Goal: Information Seeking & Learning: Learn about a topic

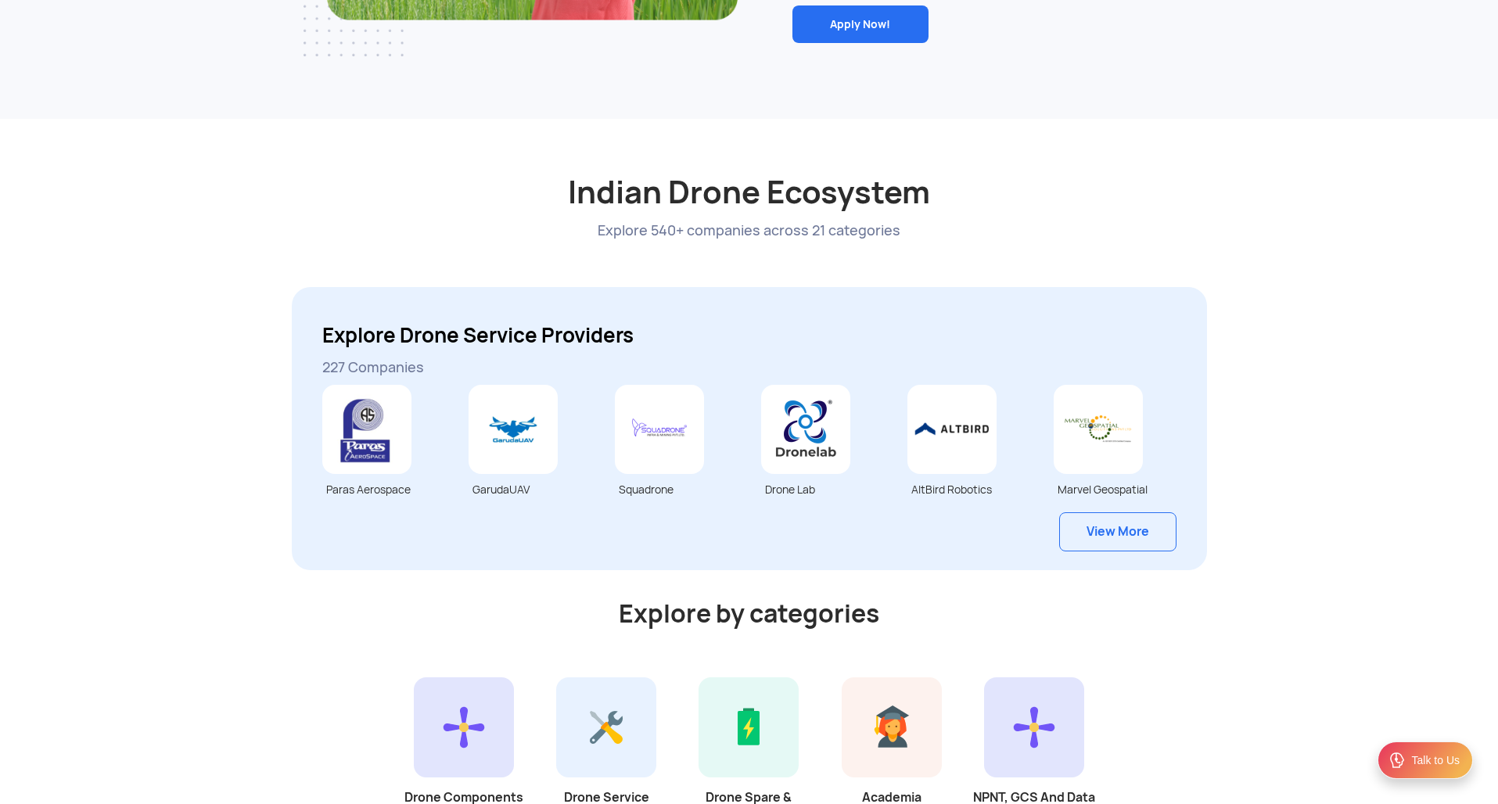
scroll to position [3878, 0]
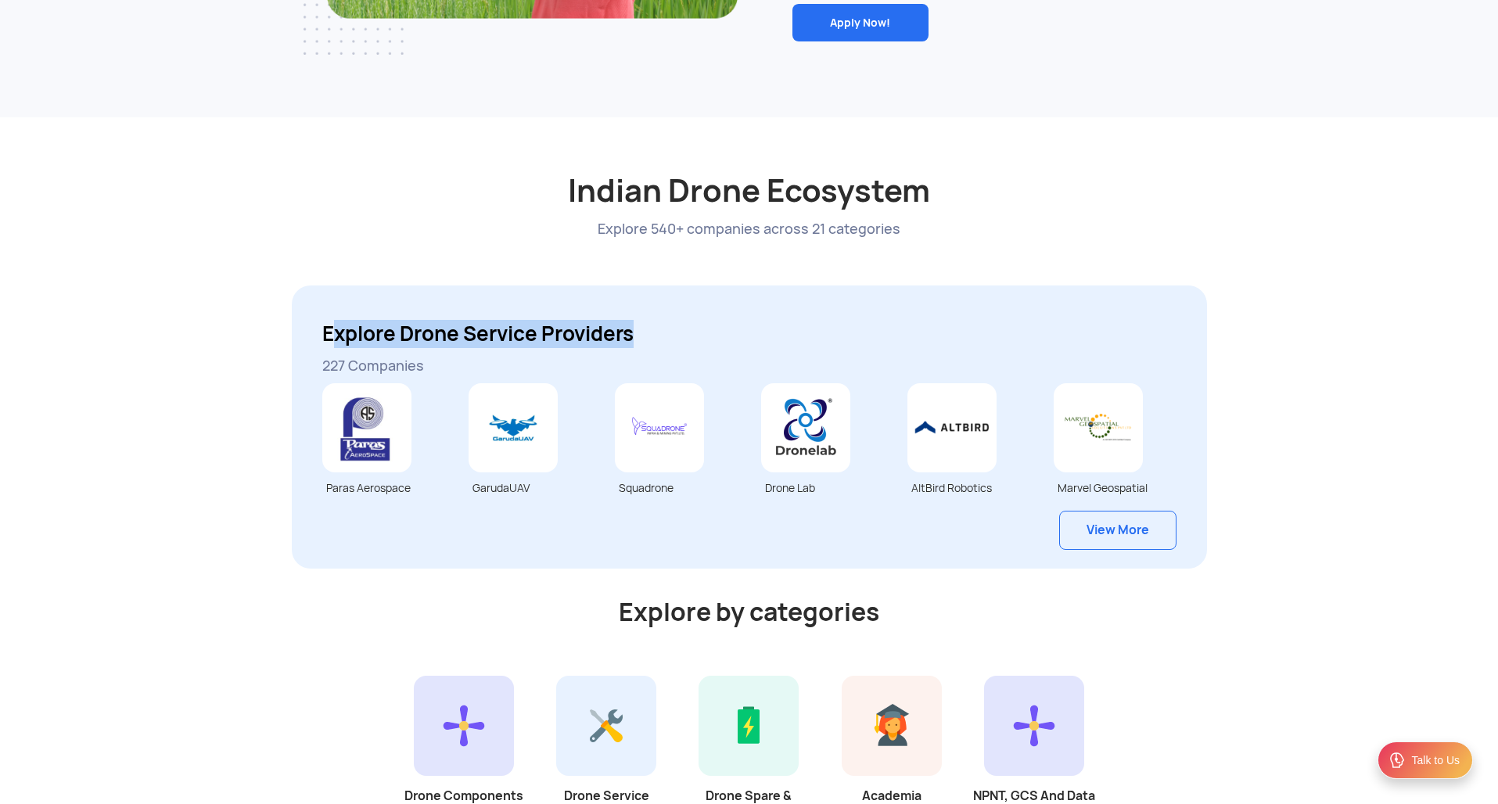
drag, startPoint x: 328, startPoint y: 336, endPoint x: 643, endPoint y: 341, distance: 314.4
click at [643, 341] on h3 "Explore Drone Service Providers" at bounding box center [749, 334] width 854 height 28
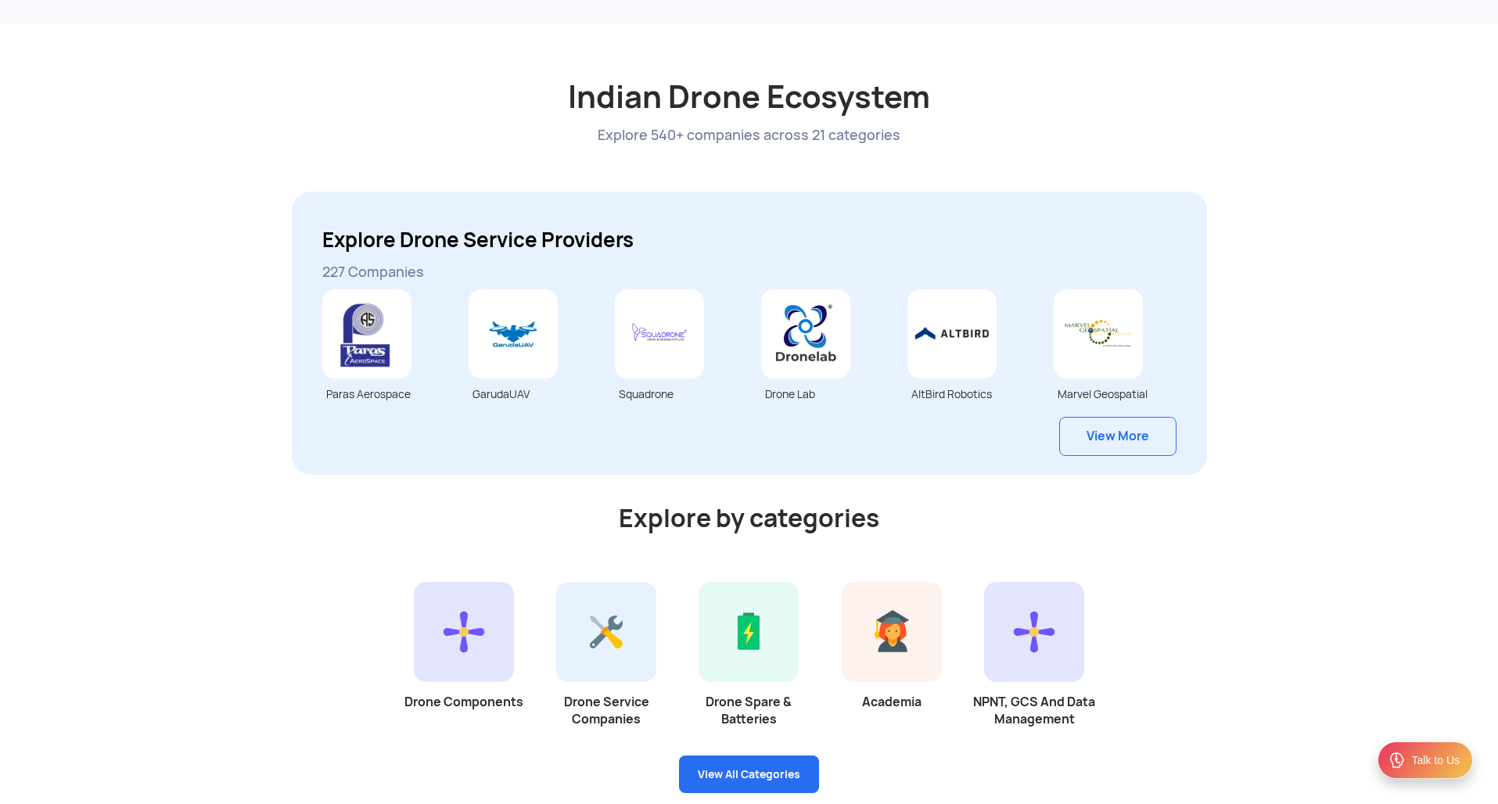
click at [216, 339] on div "Indian Drone Ecosystem Explore 540+ companies across 21 categories Explore Dron…" at bounding box center [749, 439] width 1498 height 832
click at [1118, 446] on link "View More" at bounding box center [1117, 436] width 117 height 39
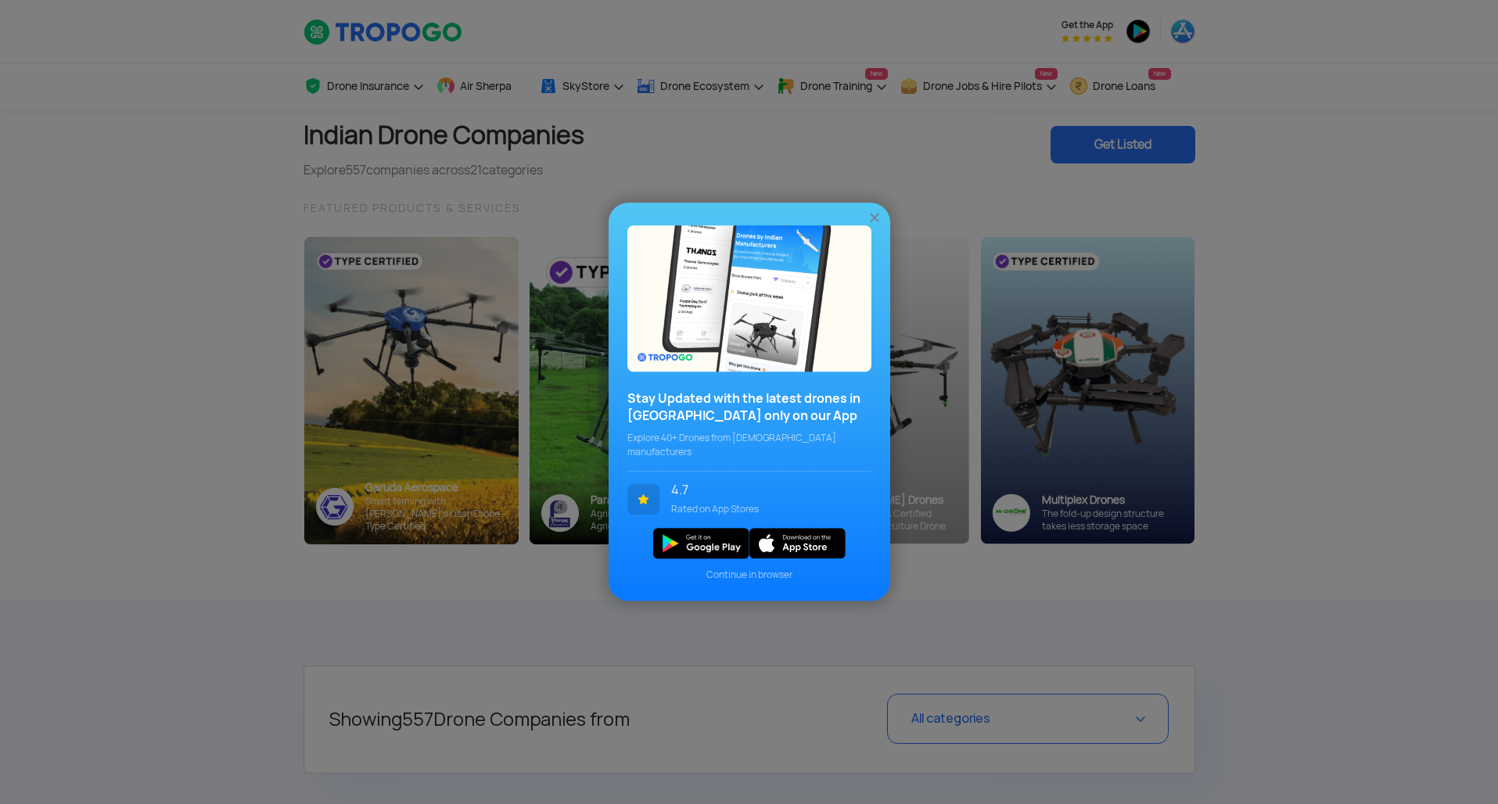
click at [873, 220] on img at bounding box center [875, 218] width 16 height 16
